Goal: Communication & Community: Answer question/provide support

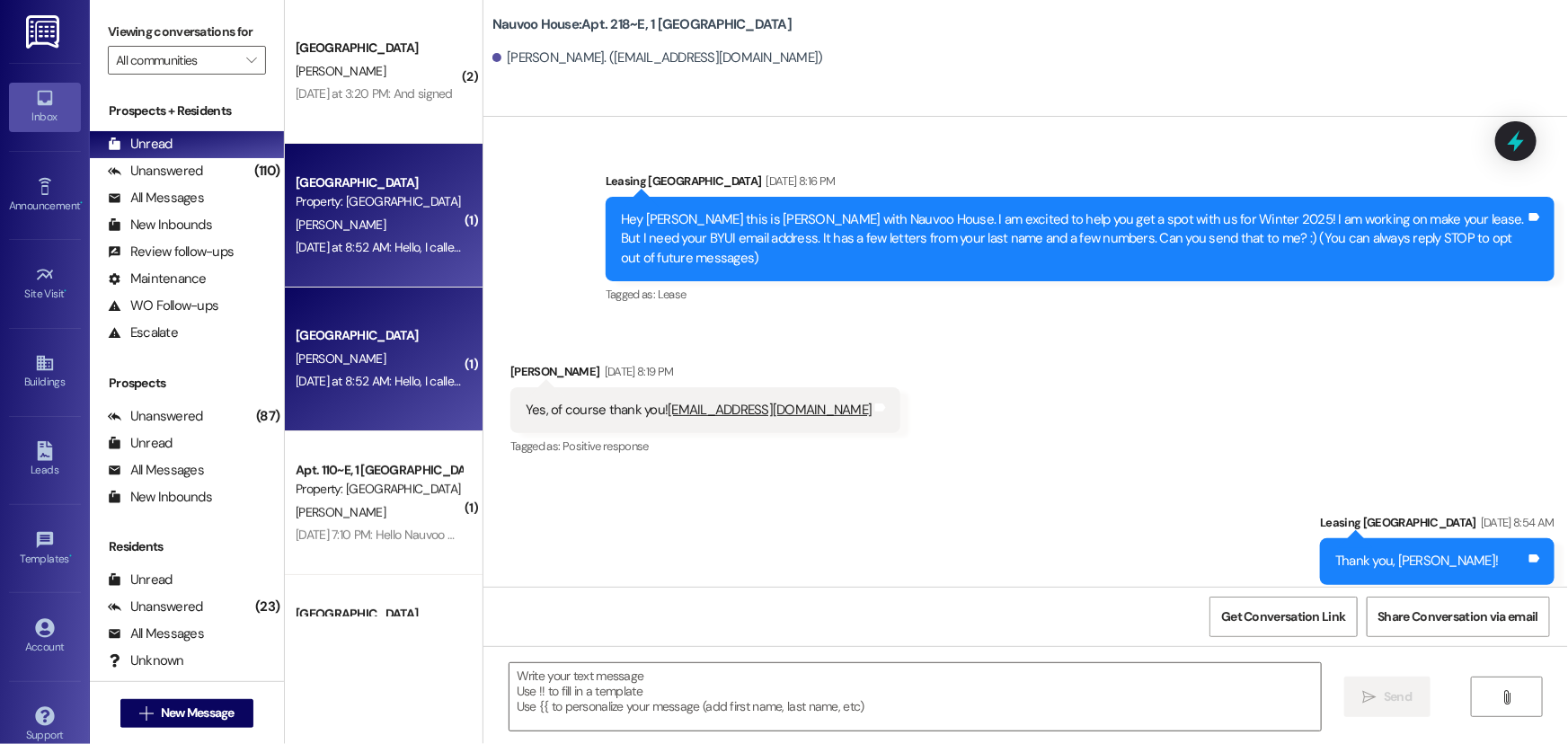
scroll to position [16238, 0]
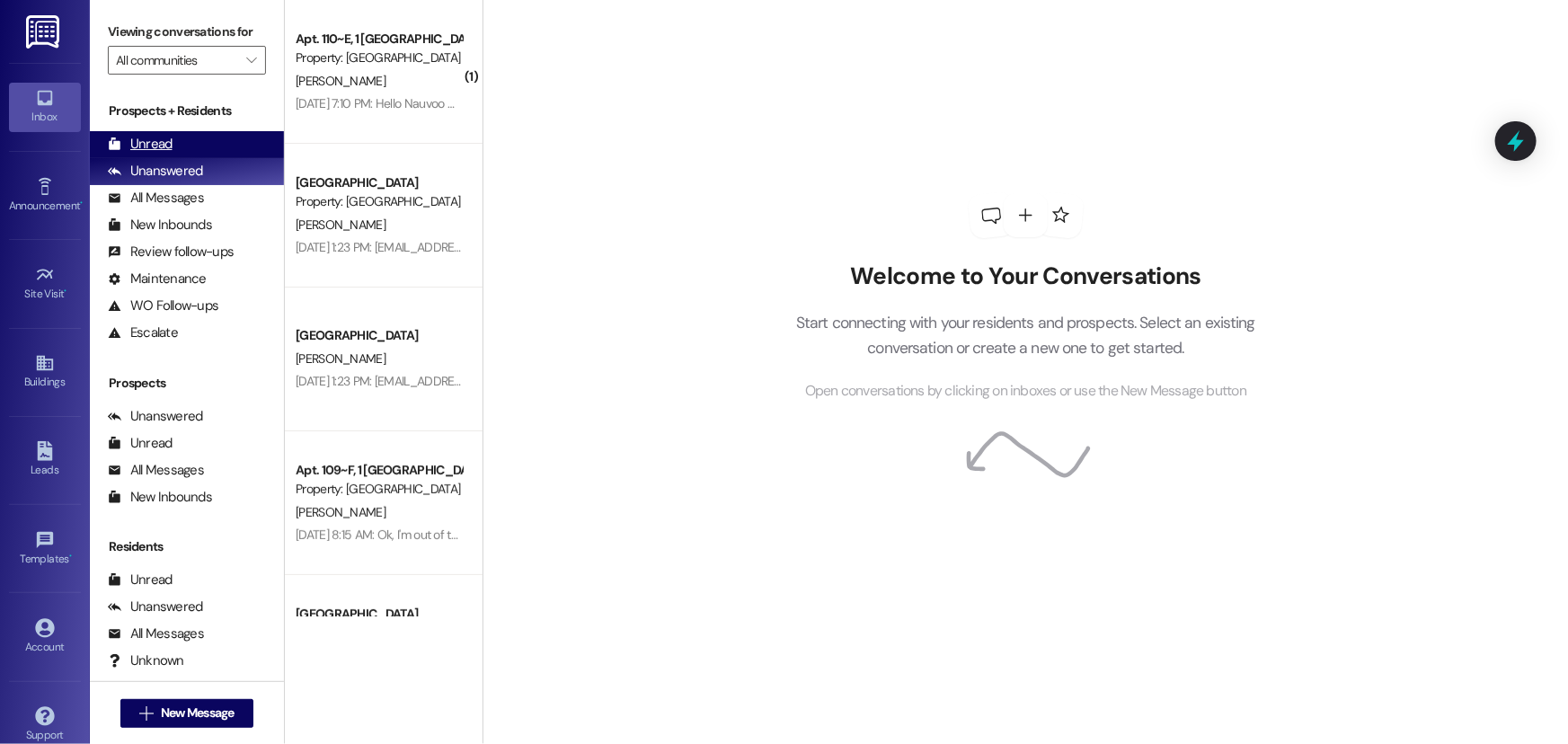
click at [218, 133] on div "Unread (0)" at bounding box center [186, 144] width 194 height 27
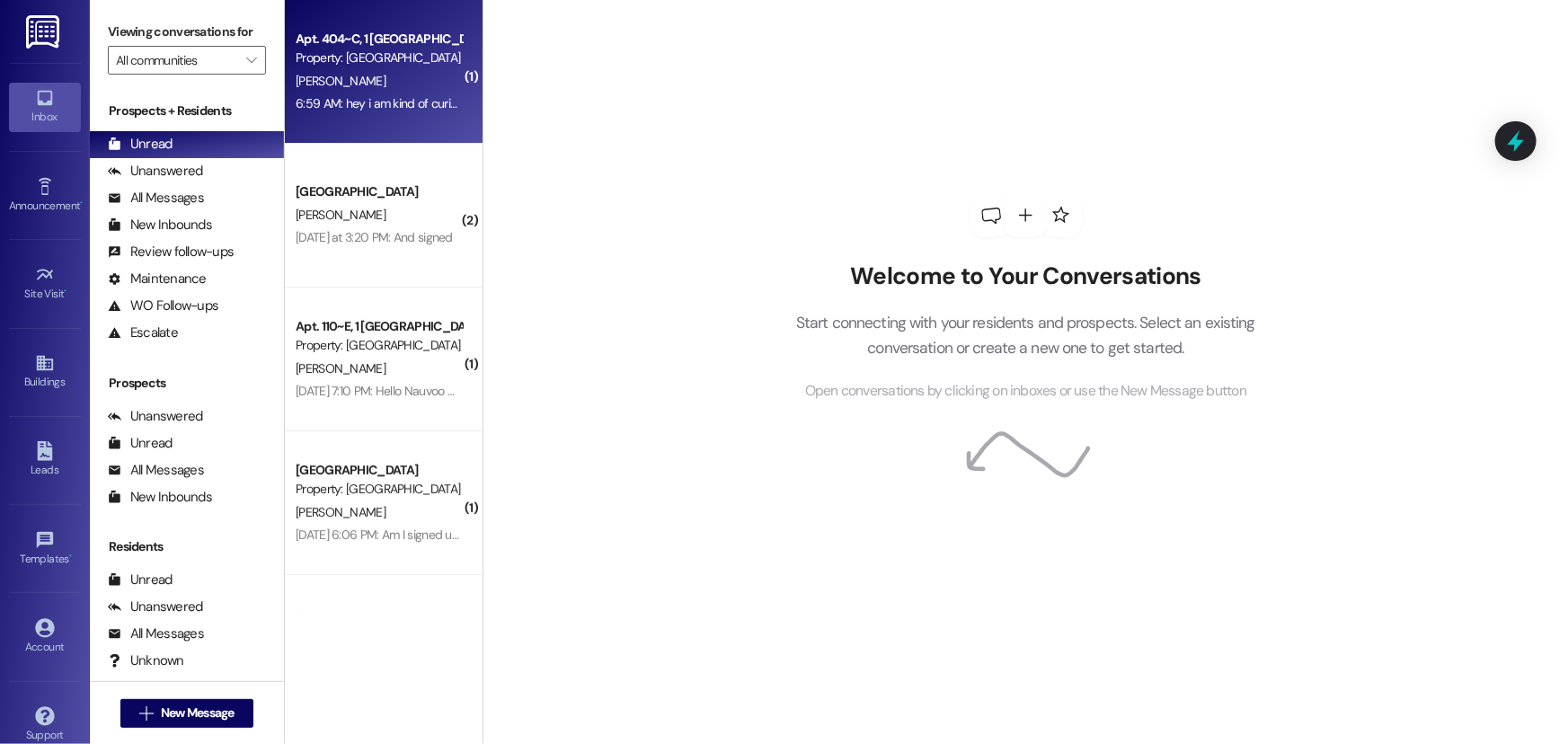
click at [345, 63] on div "Property: [GEOGRAPHIC_DATA]" at bounding box center [378, 57] width 166 height 19
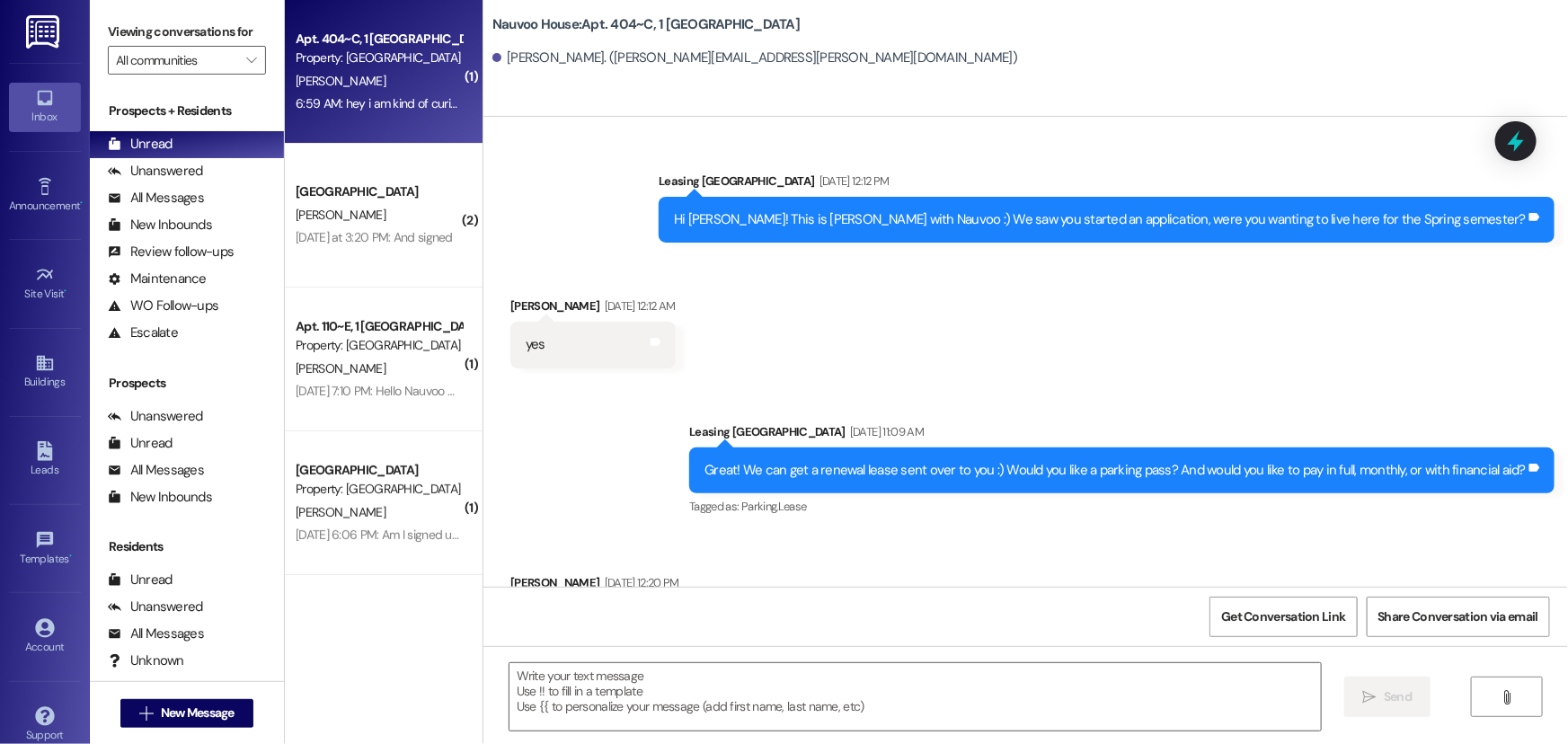
scroll to position [73563, 0]
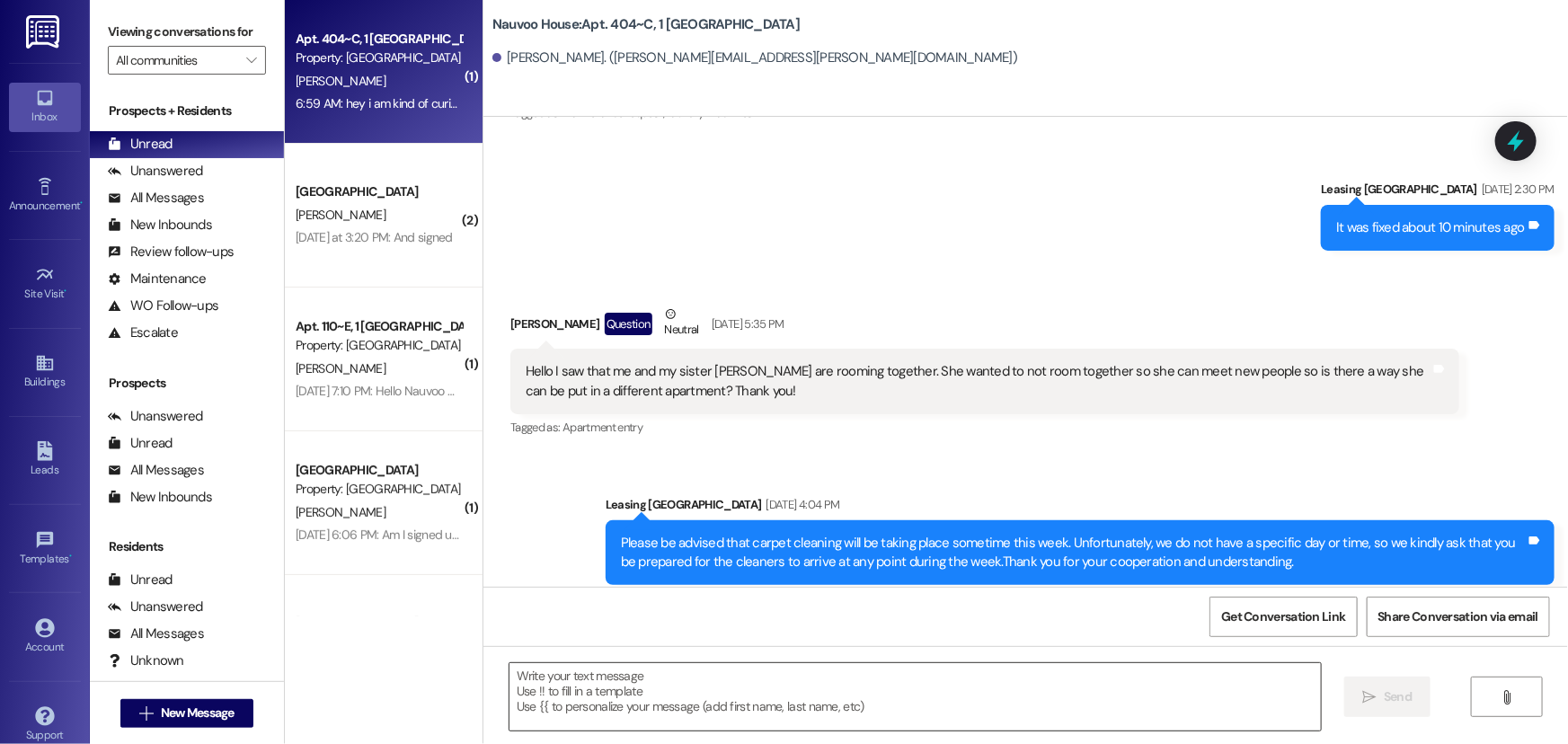
click at [527, 350] on textarea at bounding box center [915, 697] width 812 height 67
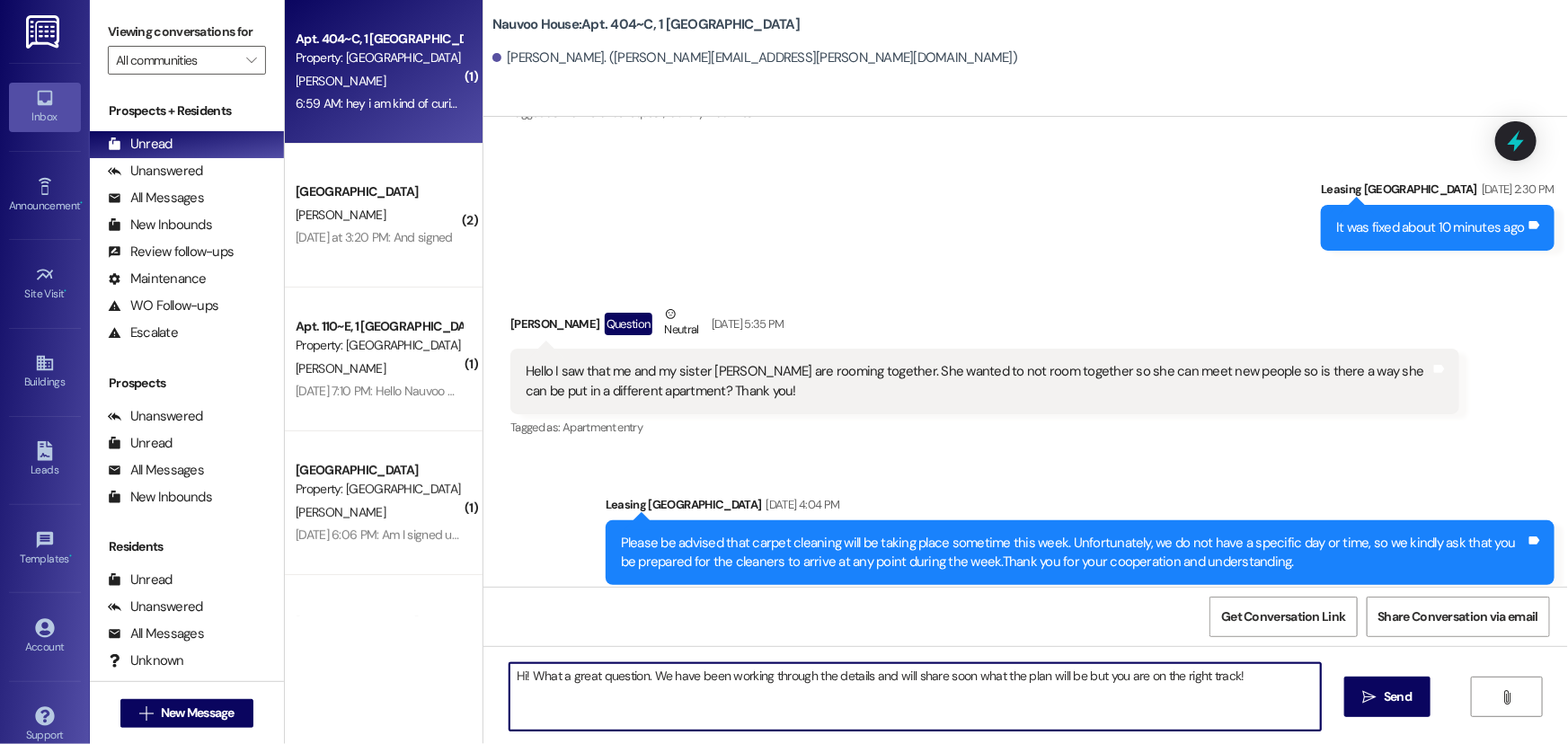
type textarea "Hi! What a great question. We have been working through the details and will sh…"
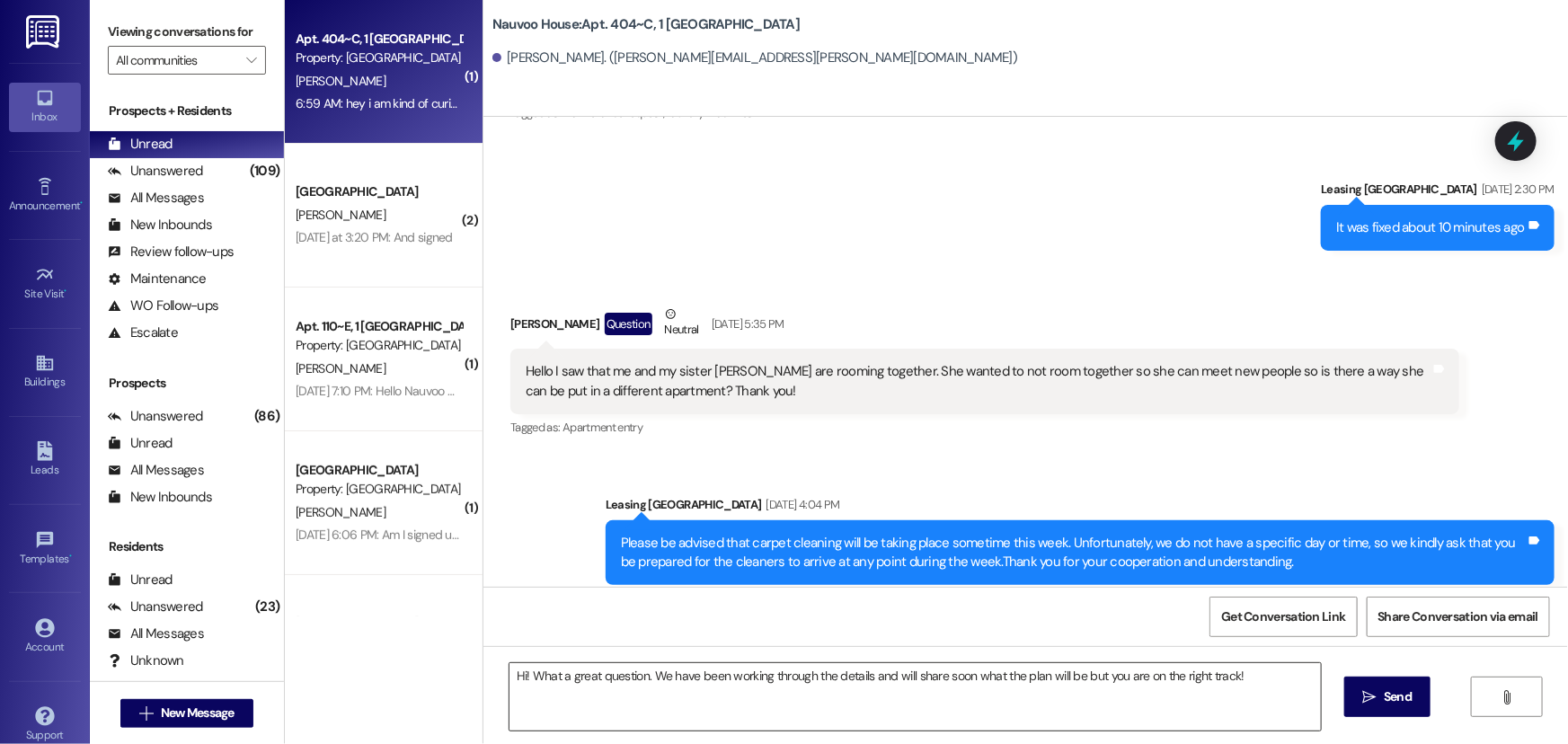
click at [777, 350] on textarea "Hi! What a great question. We have been working through the details and will sh…" at bounding box center [915, 697] width 812 height 67
